Goal: Information Seeking & Learning: Learn about a topic

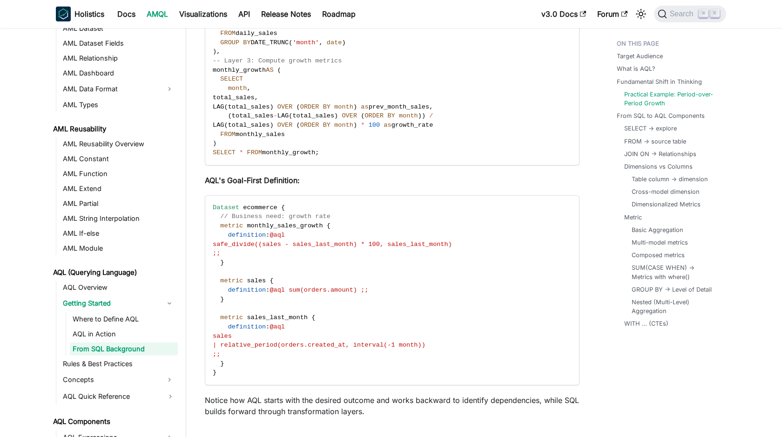
scroll to position [816, 0]
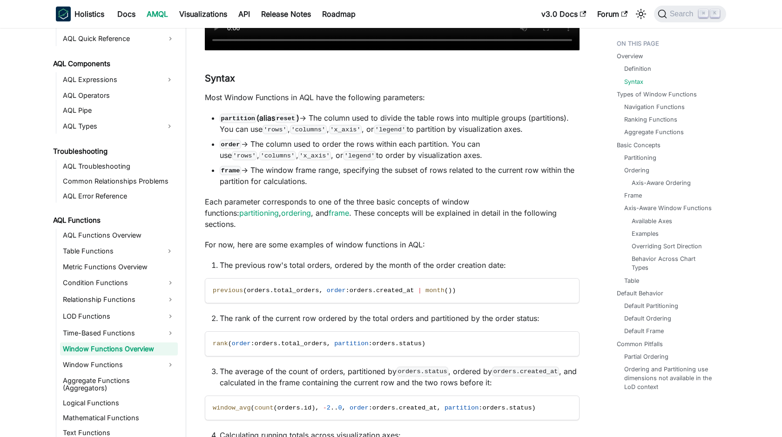
scroll to position [431, 0]
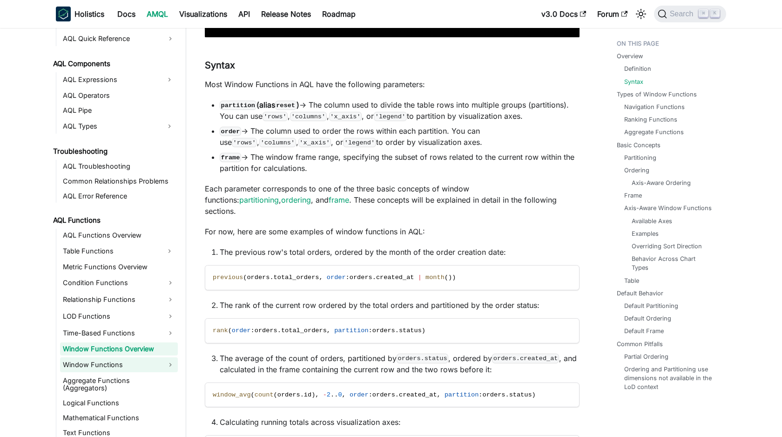
click at [131, 360] on link "Window Functions" at bounding box center [119, 364] width 118 height 15
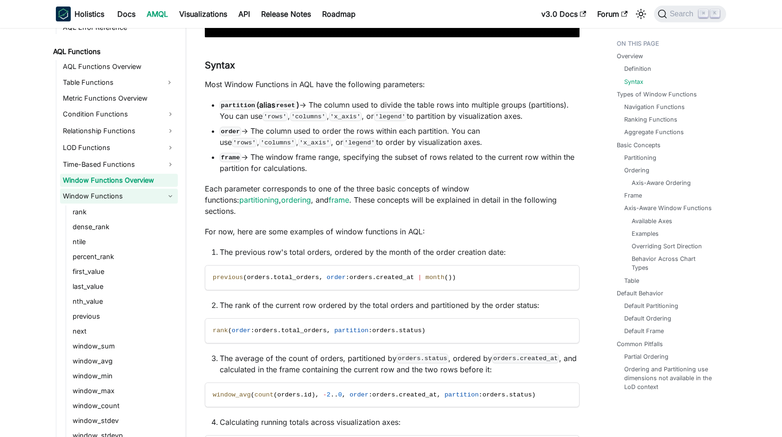
scroll to position [656, 0]
click at [112, 201] on link "Window Functions" at bounding box center [119, 196] width 118 height 15
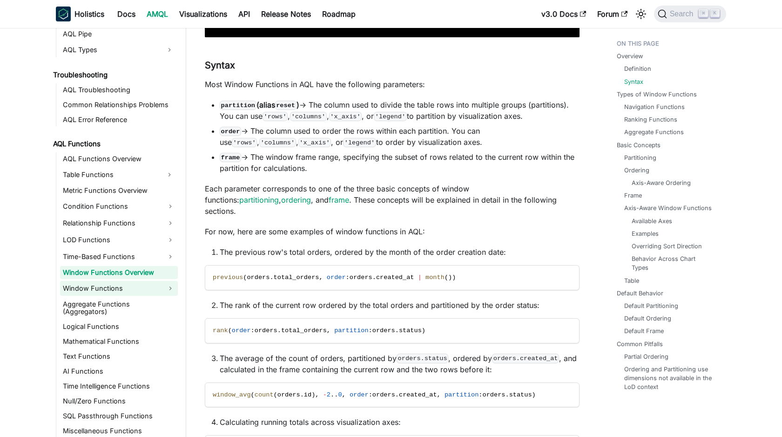
scroll to position [561, 0]
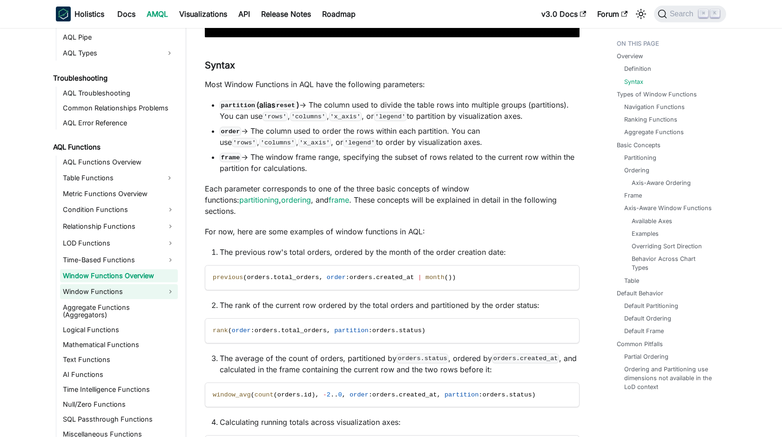
click at [113, 289] on link "Window Functions" at bounding box center [119, 291] width 118 height 15
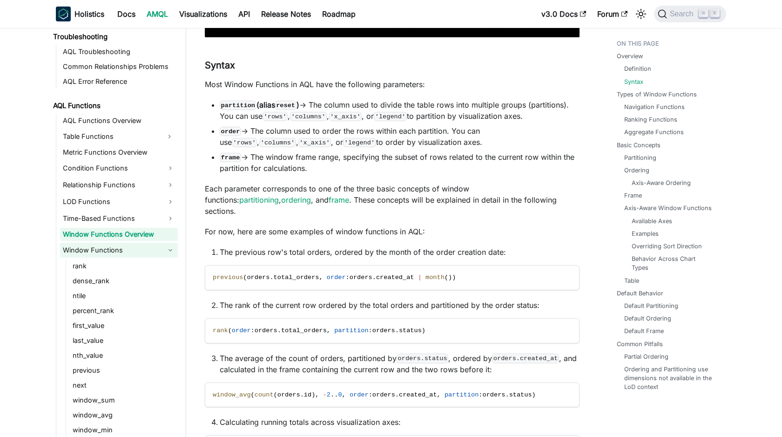
scroll to position [656, 0]
